Goal: Task Accomplishment & Management: Use online tool/utility

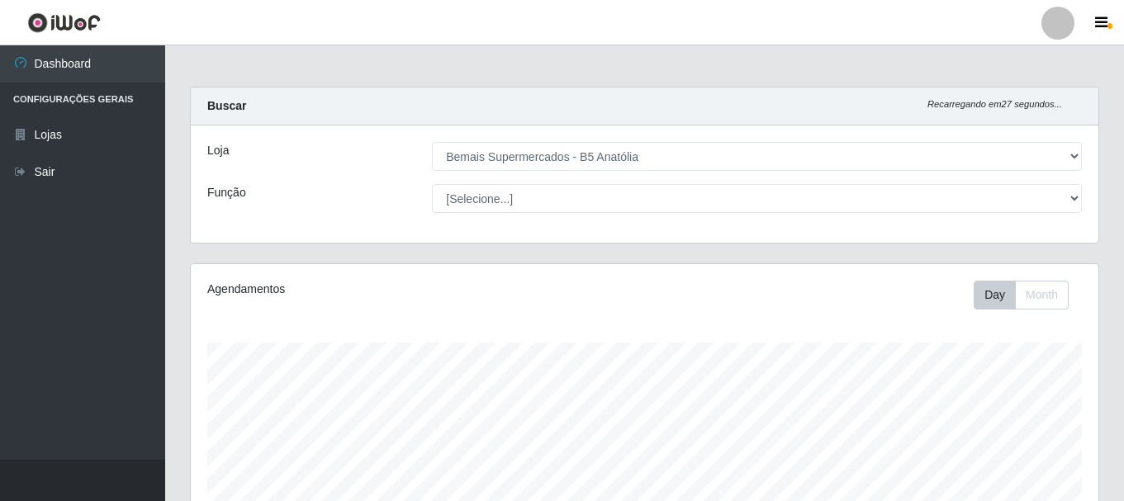
select select "405"
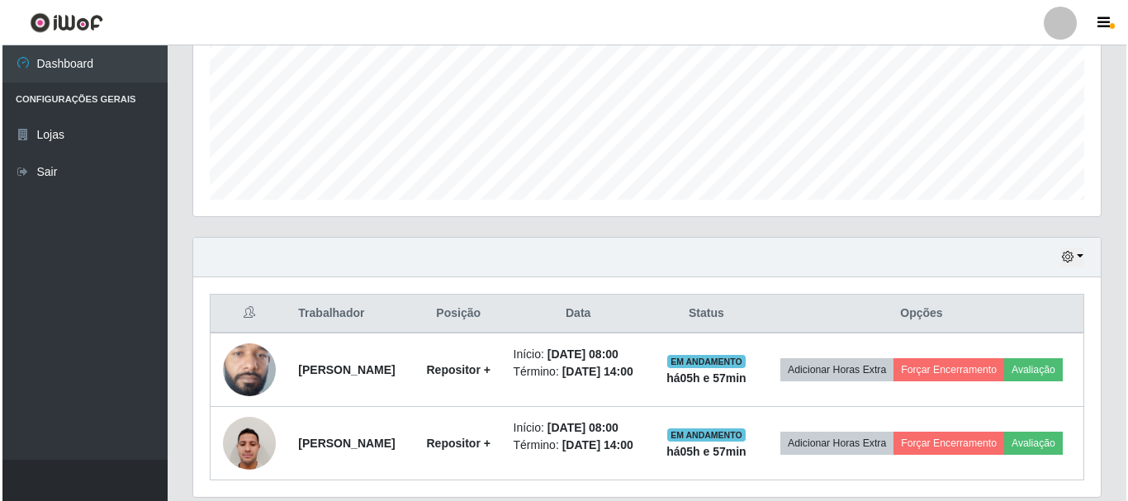
scroll to position [473, 0]
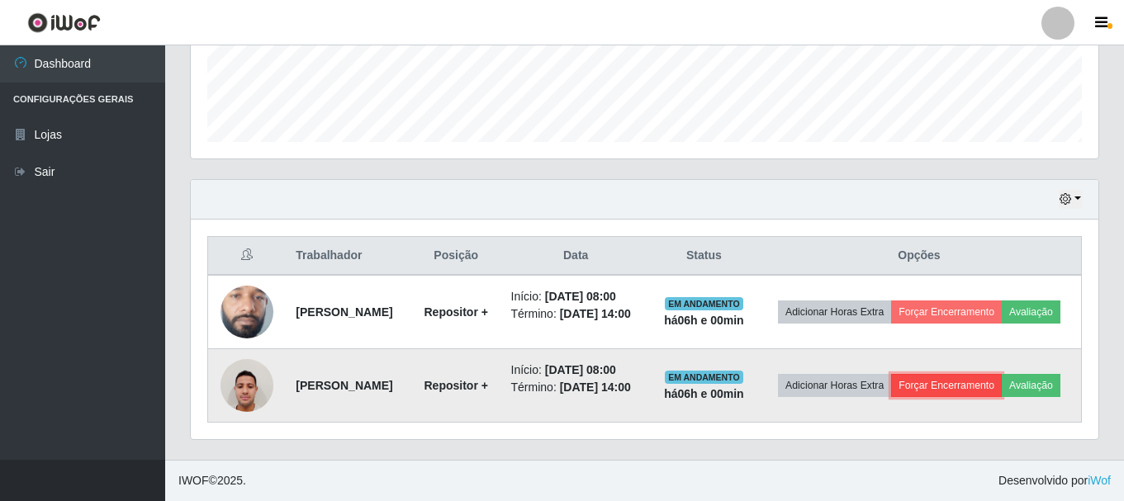
click at [987, 374] on button "Forçar Encerramento" at bounding box center [946, 385] width 111 height 23
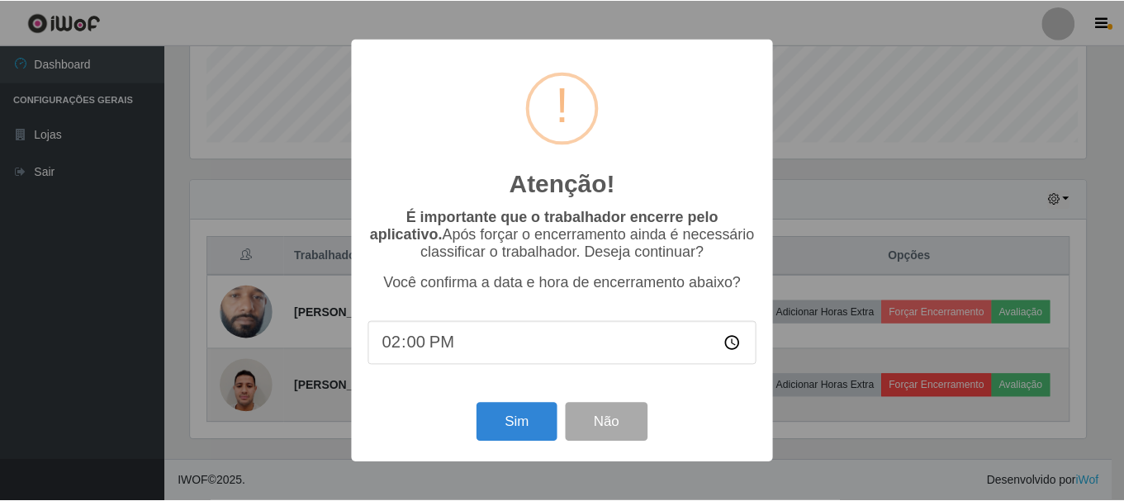
scroll to position [343, 900]
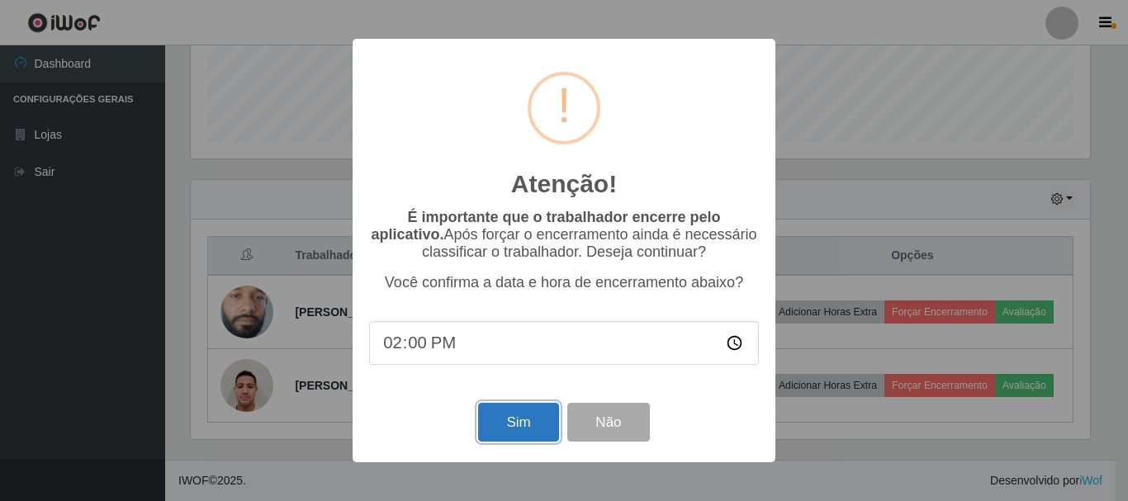
click at [531, 434] on button "Sim" at bounding box center [518, 422] width 80 height 39
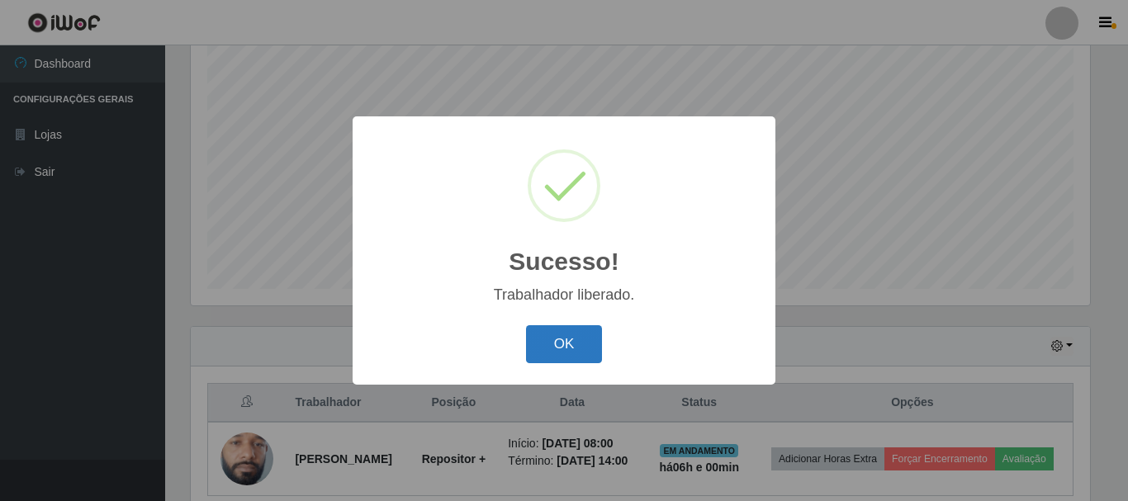
click at [547, 337] on button "OK" at bounding box center [564, 344] width 77 height 39
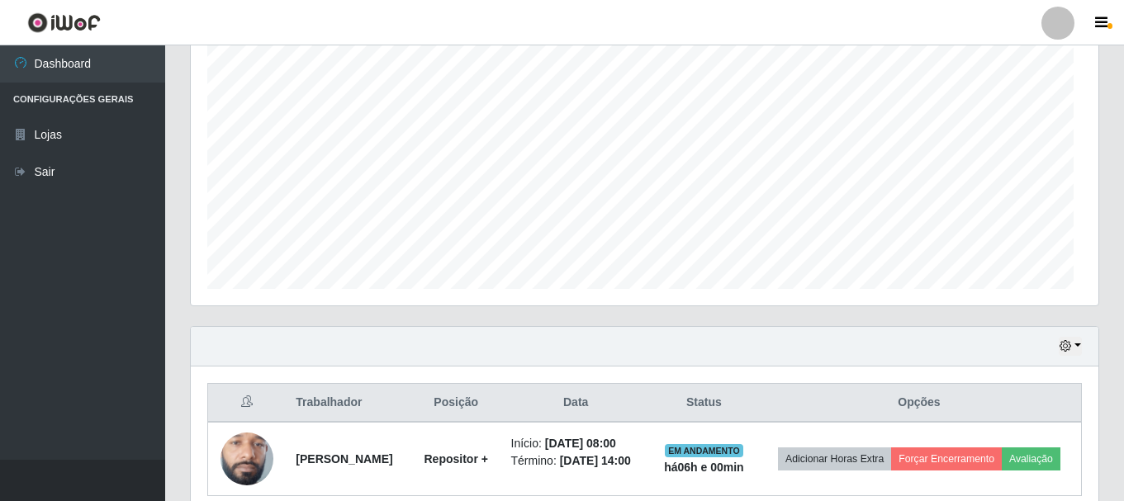
scroll to position [343, 908]
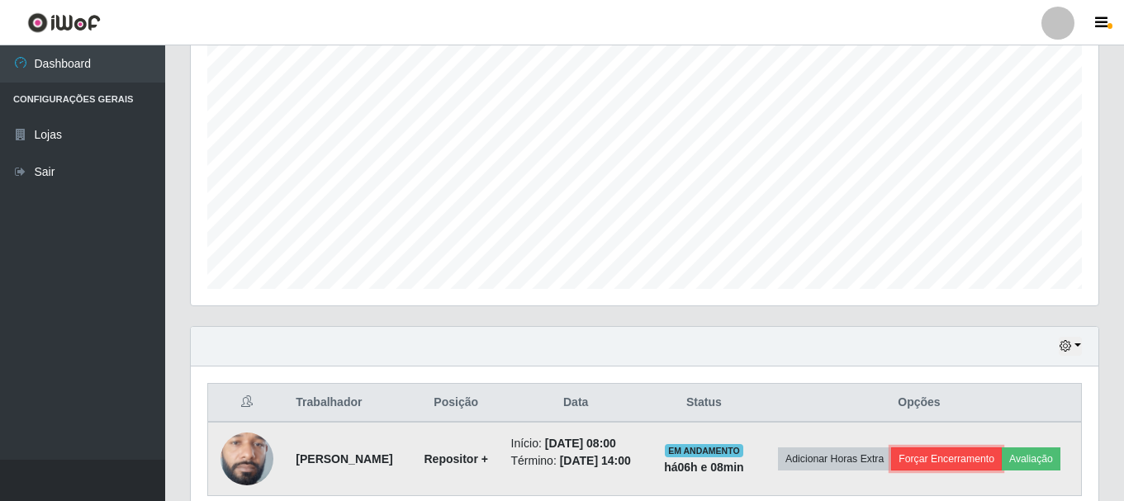
click at [987, 456] on button "Forçar Encerramento" at bounding box center [946, 459] width 111 height 23
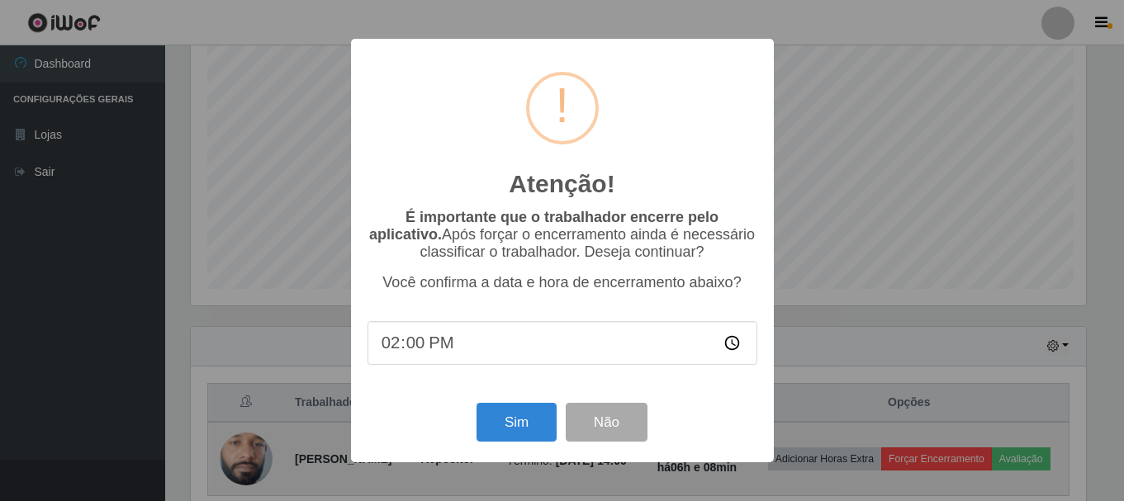
scroll to position [343, 900]
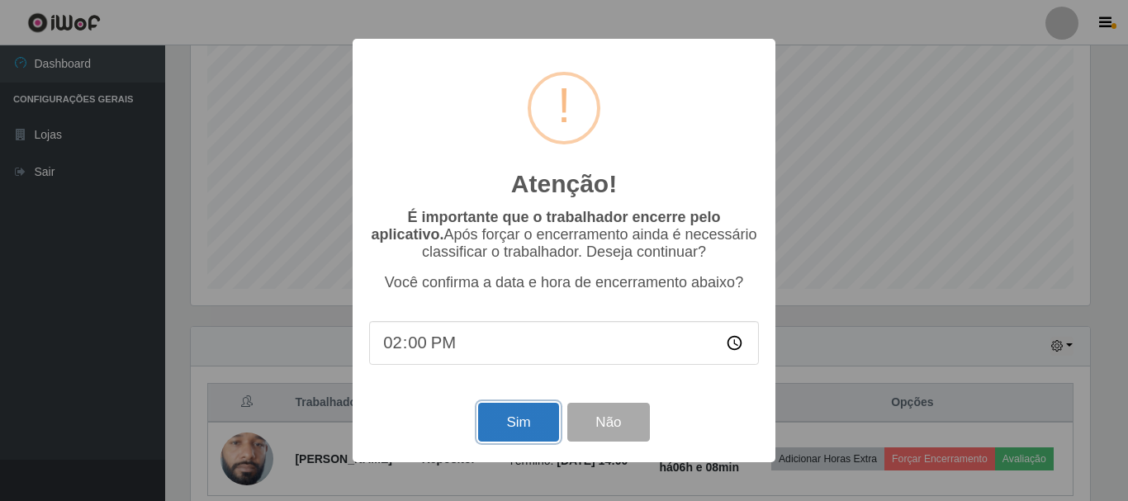
click at [522, 433] on button "Sim" at bounding box center [518, 422] width 80 height 39
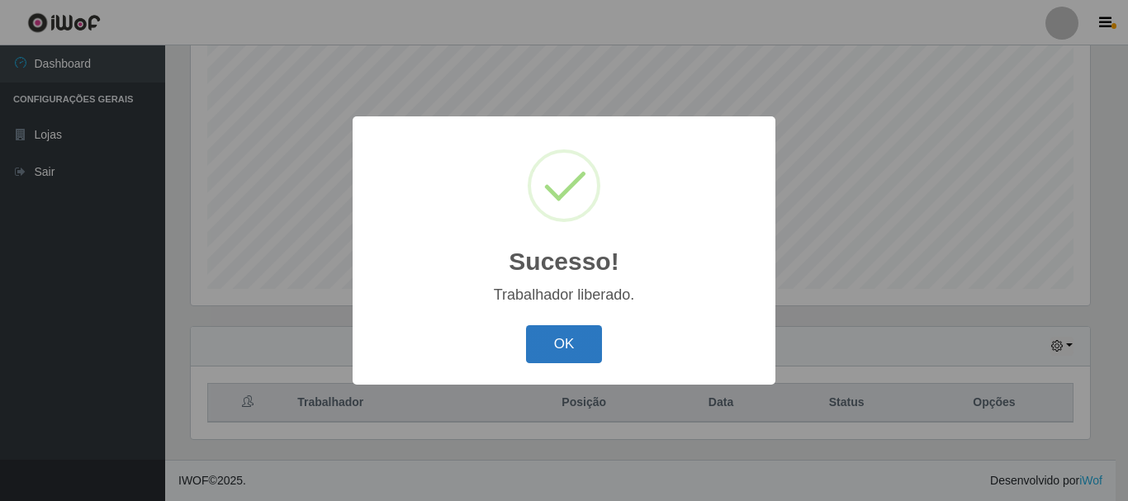
click at [572, 340] on button "OK" at bounding box center [564, 344] width 77 height 39
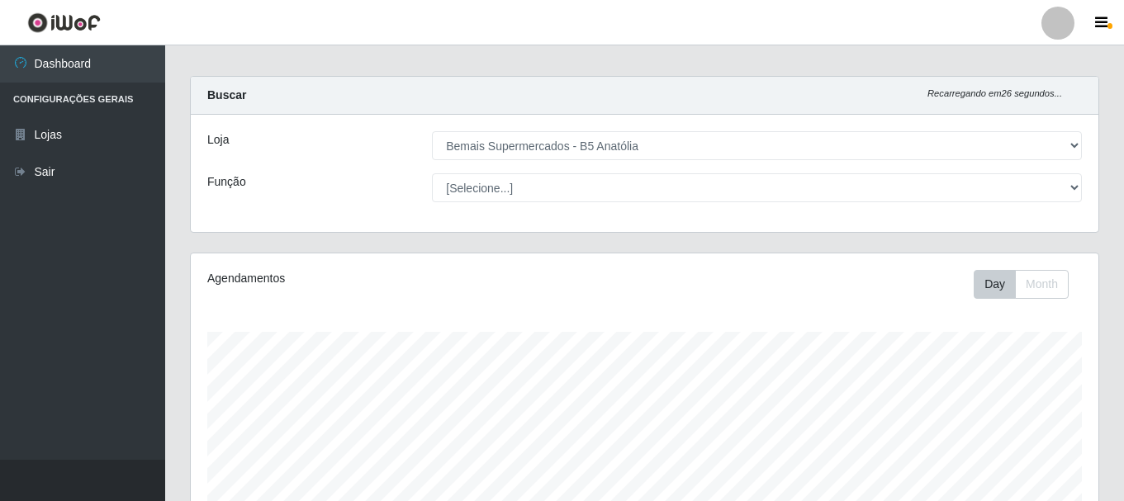
scroll to position [0, 0]
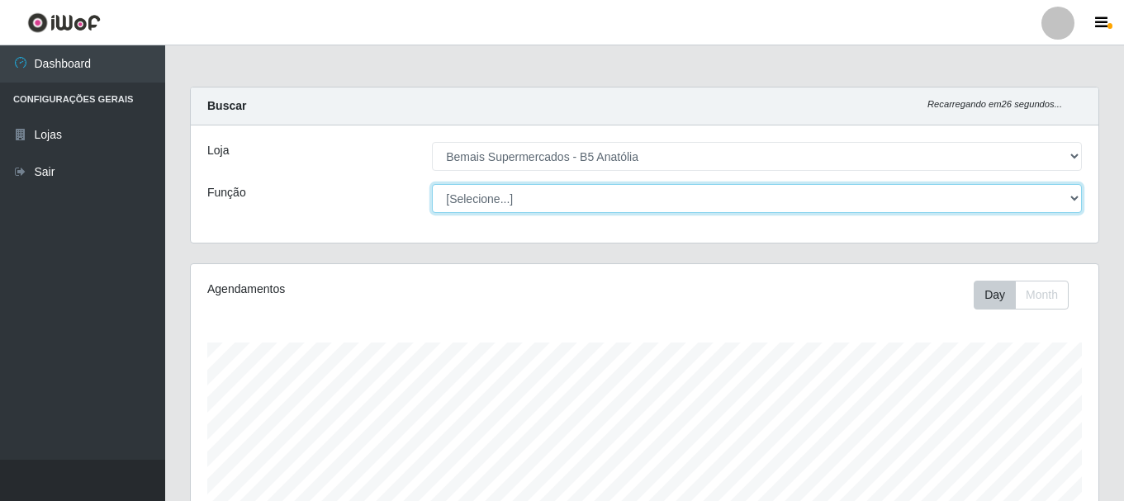
click at [544, 197] on select "[Selecione...] ASG ASG + ASG ++ Auxiliar de Estacionamento Auxiliar de Estacion…" at bounding box center [757, 198] width 650 height 29
select select "72"
click at [432, 184] on select "[Selecione...] ASG ASG + ASG ++ Auxiliar de Estacionamento Auxiliar de Estacion…" at bounding box center [757, 198] width 650 height 29
